Goal: Navigation & Orientation: Find specific page/section

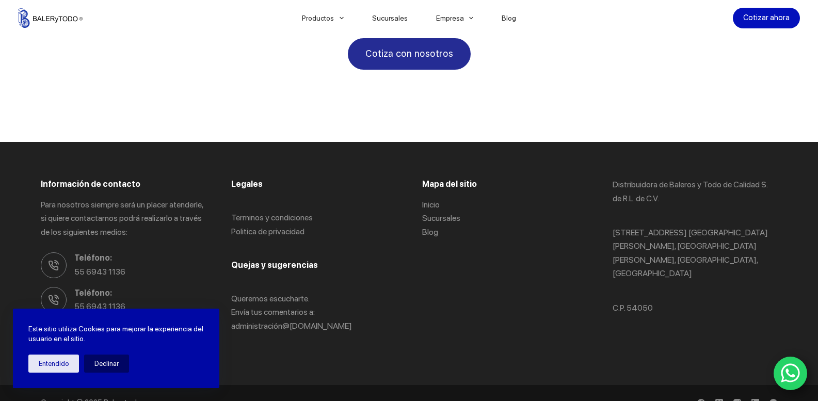
scroll to position [1970, 0]
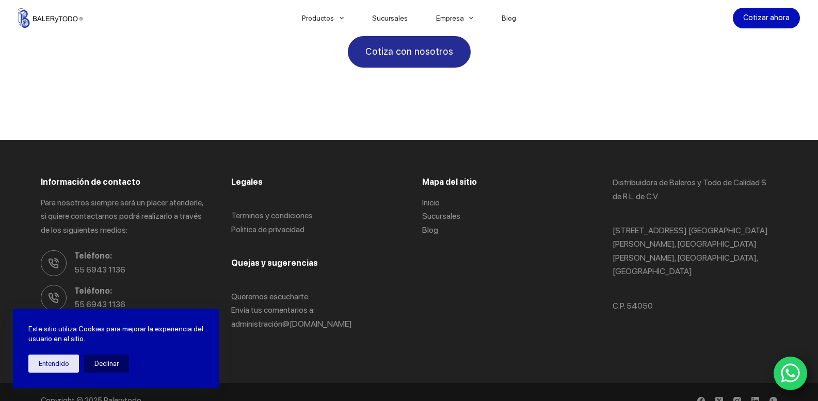
click at [798, 374] on icon "WhatsApp" at bounding box center [789, 373] width 19 height 19
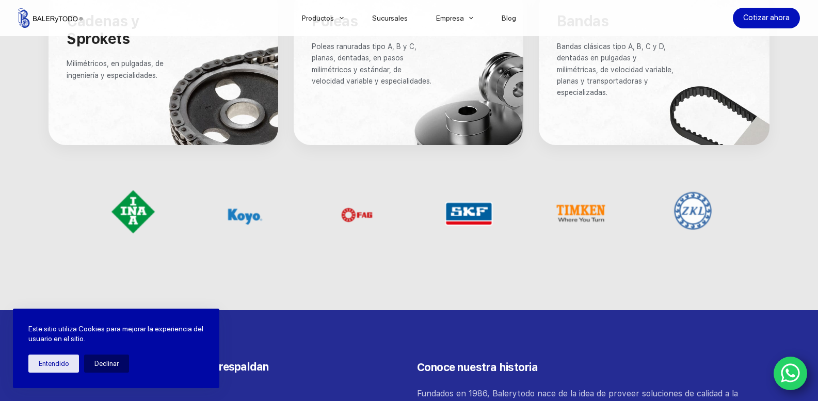
scroll to position [836, 0]
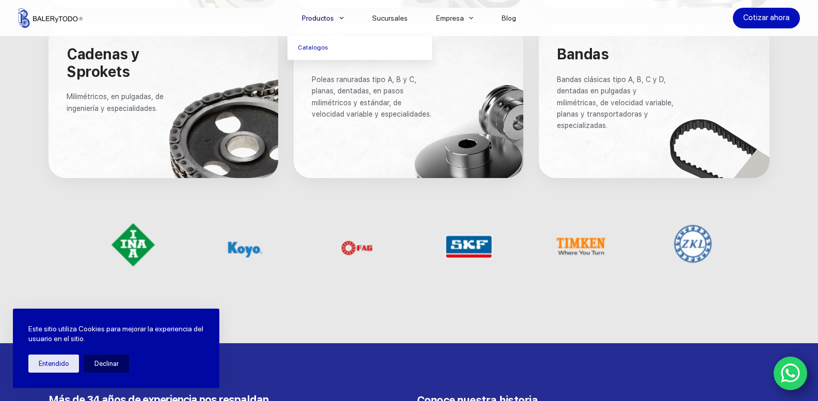
click at [341, 18] on span "Menu Principal" at bounding box center [341, 18] width 12 height 12
click at [323, 49] on link "Catalogos" at bounding box center [359, 48] width 144 height 24
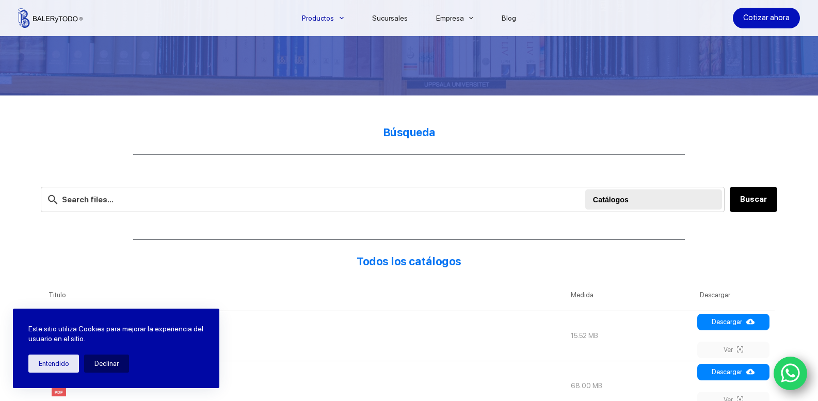
scroll to position [206, 0]
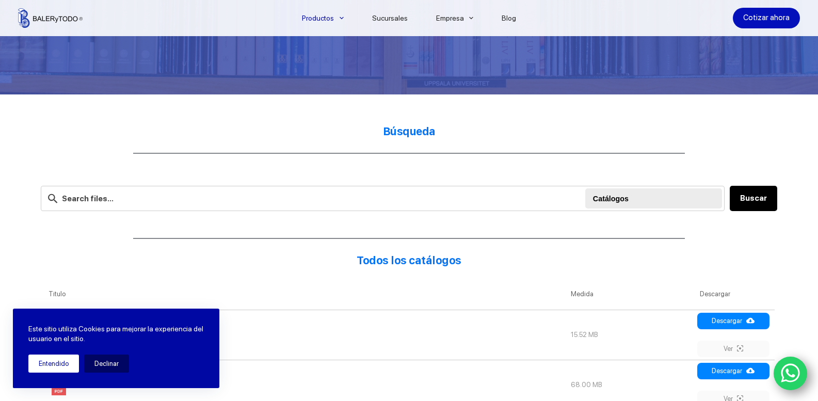
click at [48, 367] on button "Entendido" at bounding box center [53, 363] width 51 height 18
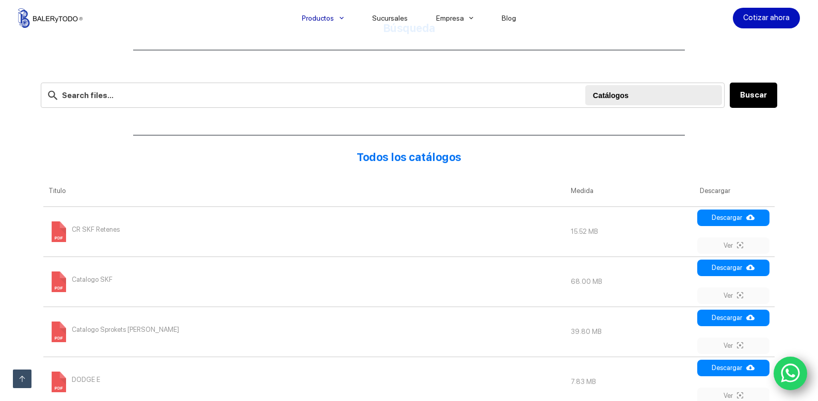
scroll to position [0, 0]
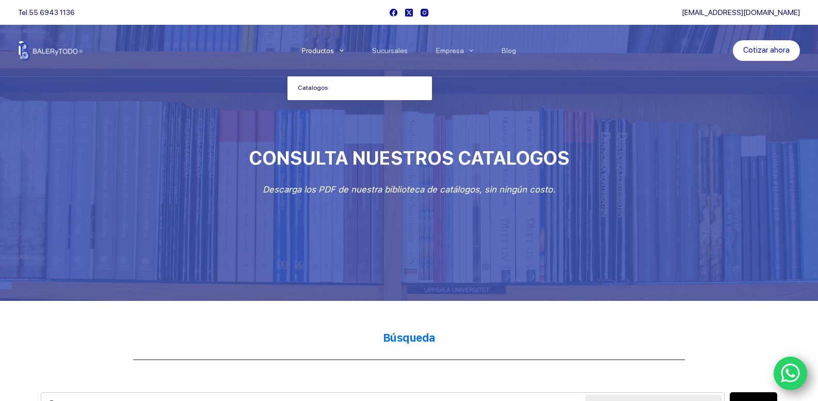
click at [344, 50] on icon "Menu Principal" at bounding box center [341, 50] width 4 height 4
click at [344, 52] on icon "Menu Principal" at bounding box center [341, 50] width 4 height 4
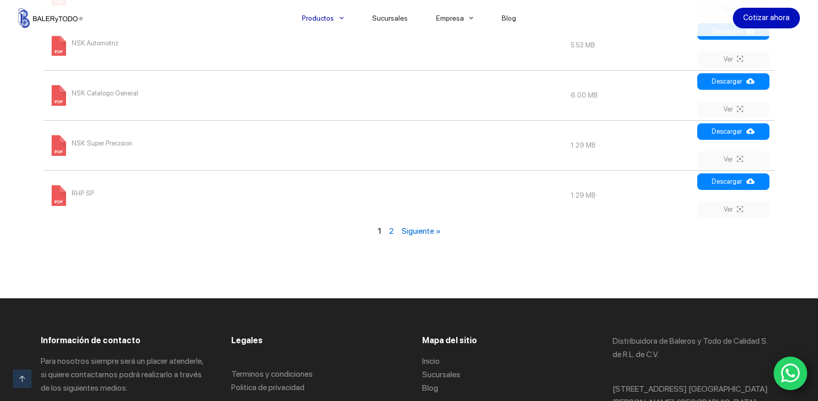
scroll to position [1341, 0]
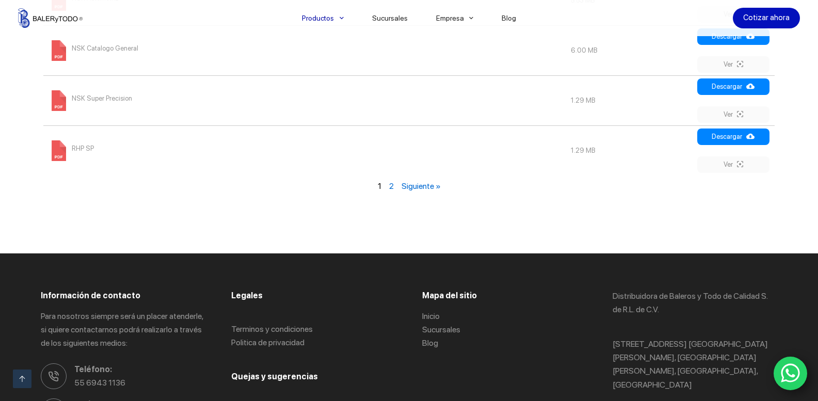
click at [413, 183] on link "Siguiente »" at bounding box center [420, 186] width 39 height 10
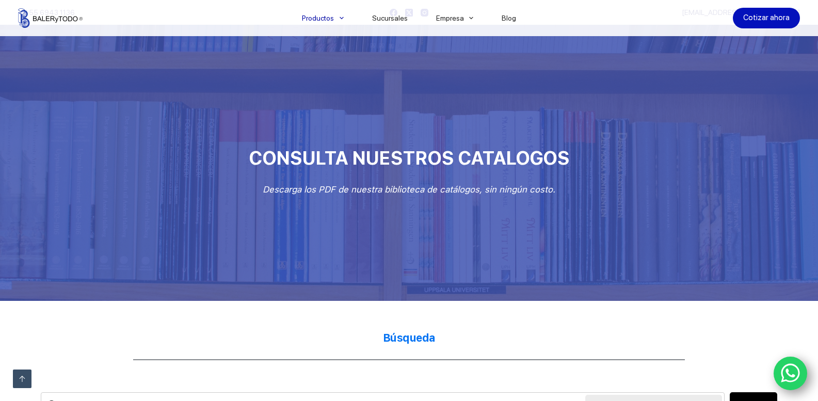
scroll to position [872, 0]
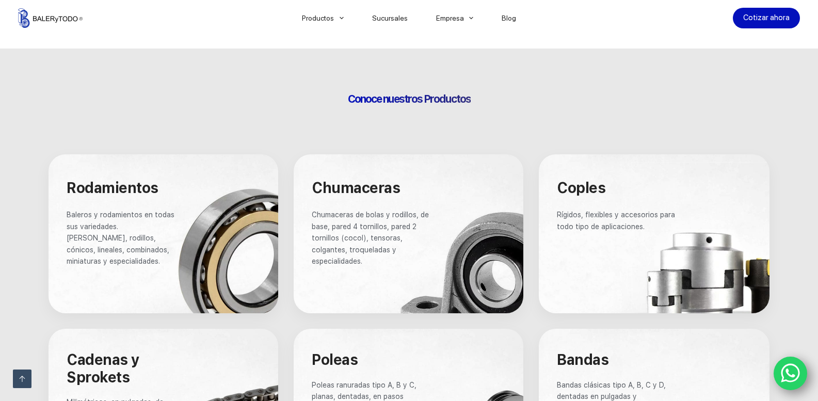
scroll to position [526, 0]
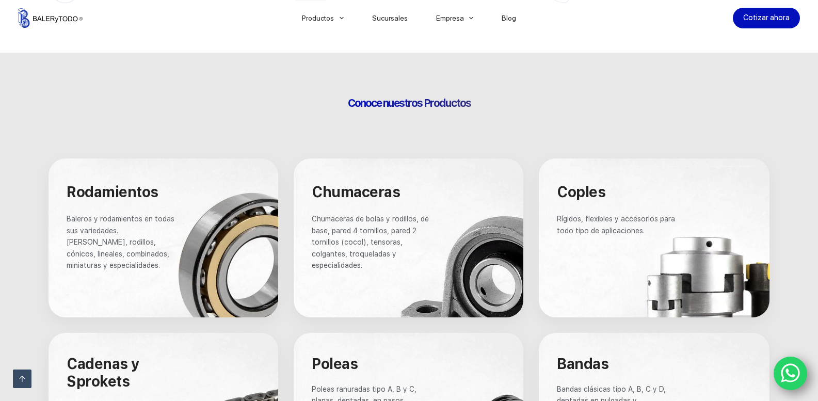
click at [91, 193] on span "Rodamientos" at bounding box center [113, 192] width 92 height 18
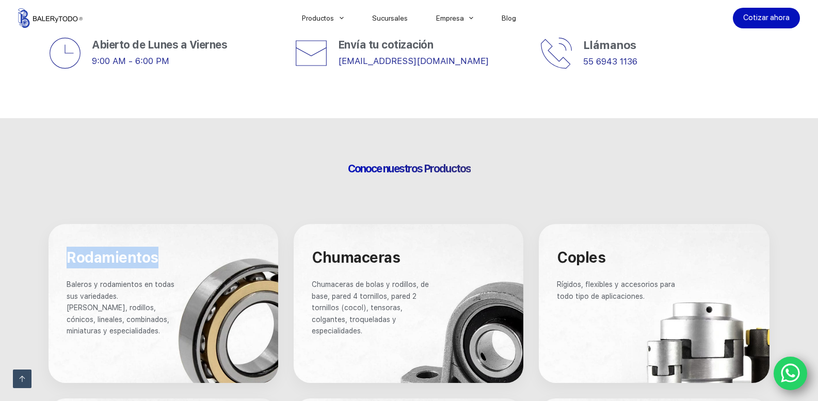
scroll to position [423, 0]
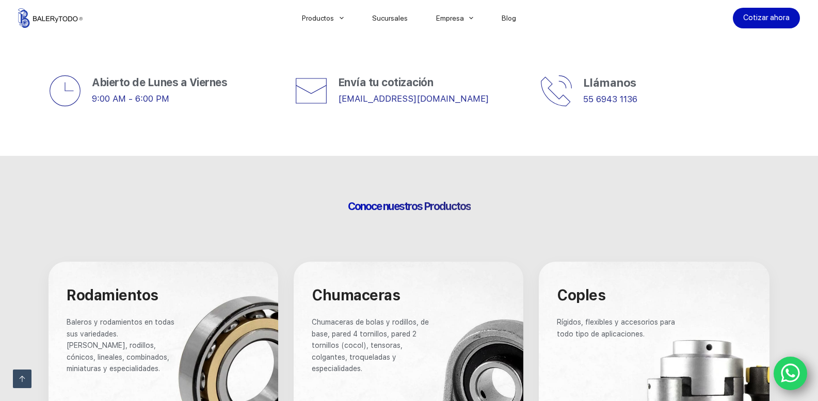
click at [136, 329] on p "Baleros y rodamientos en todas sus variedades. [PERSON_NAME], rodillos, cónicos…" at bounding box center [123, 345] width 113 height 58
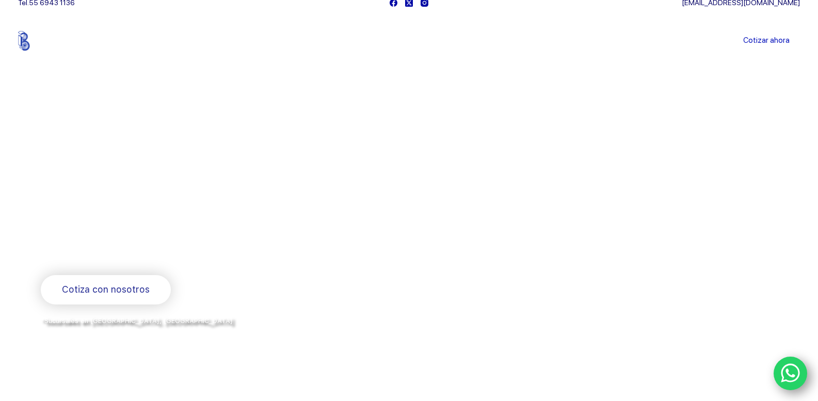
scroll to position [0, 0]
